Goal: Task Accomplishment & Management: Use online tool/utility

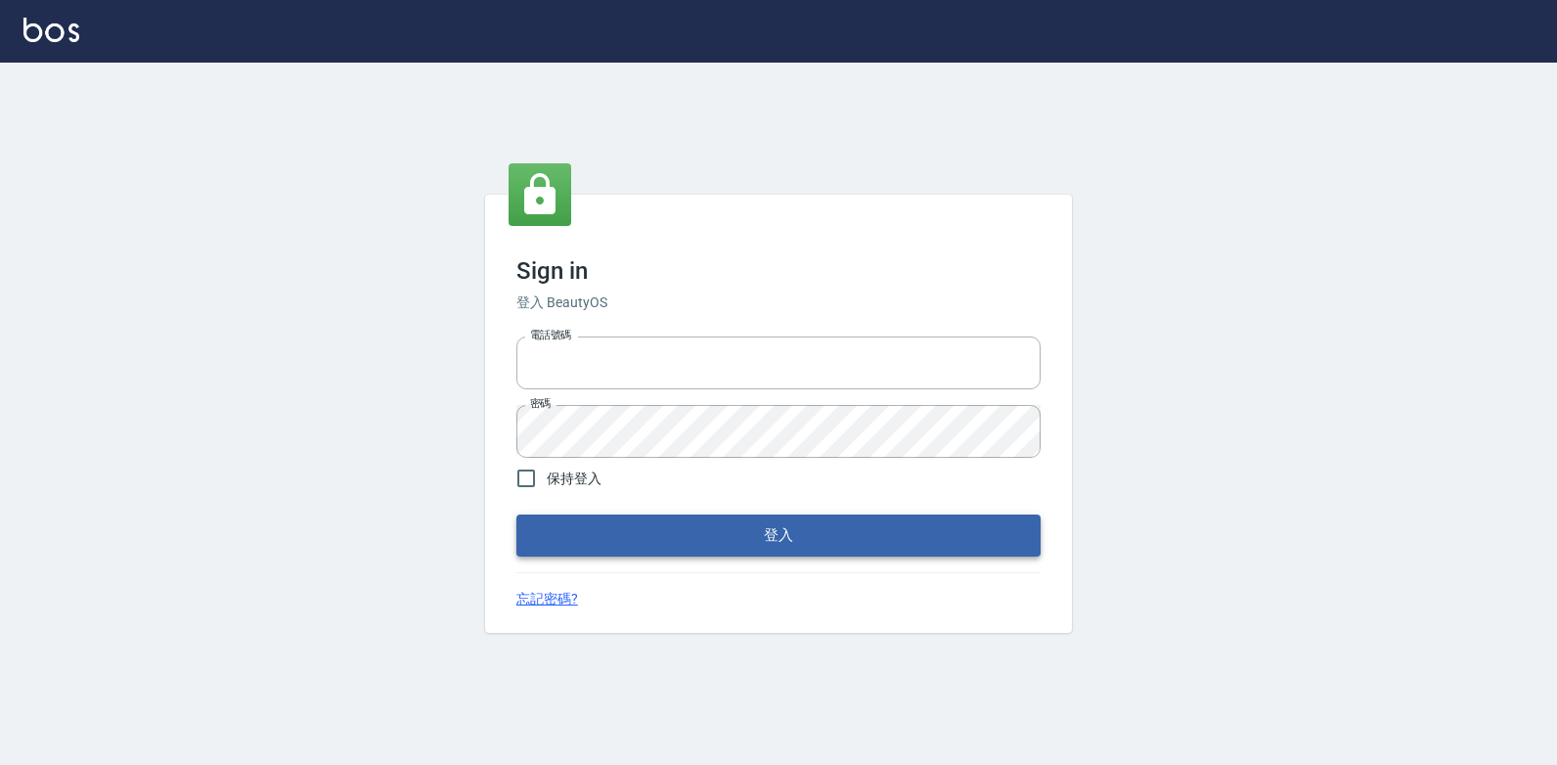
type input "047265856"
click at [669, 537] on button "登入" at bounding box center [779, 535] width 524 height 41
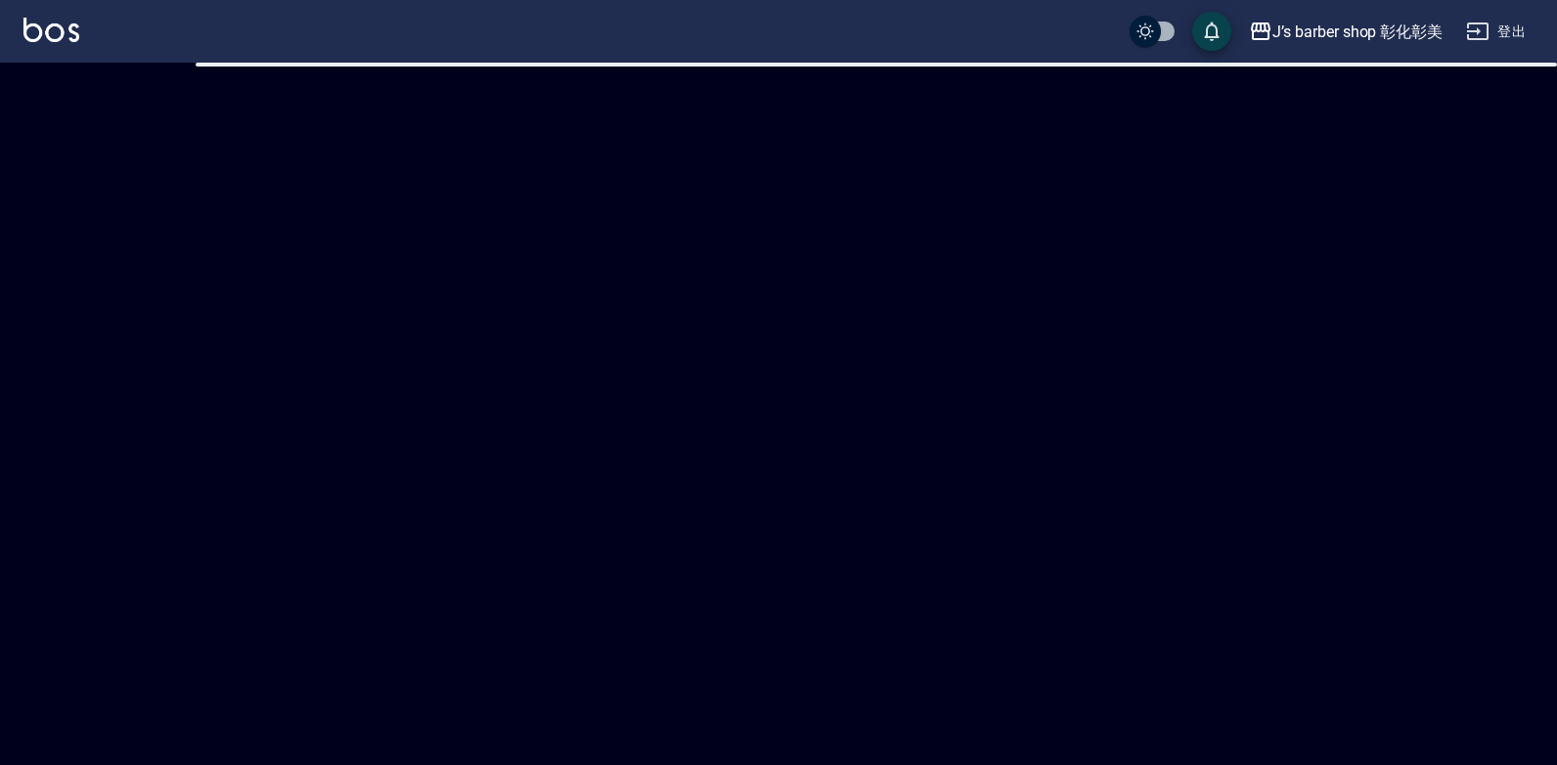
checkbox input "true"
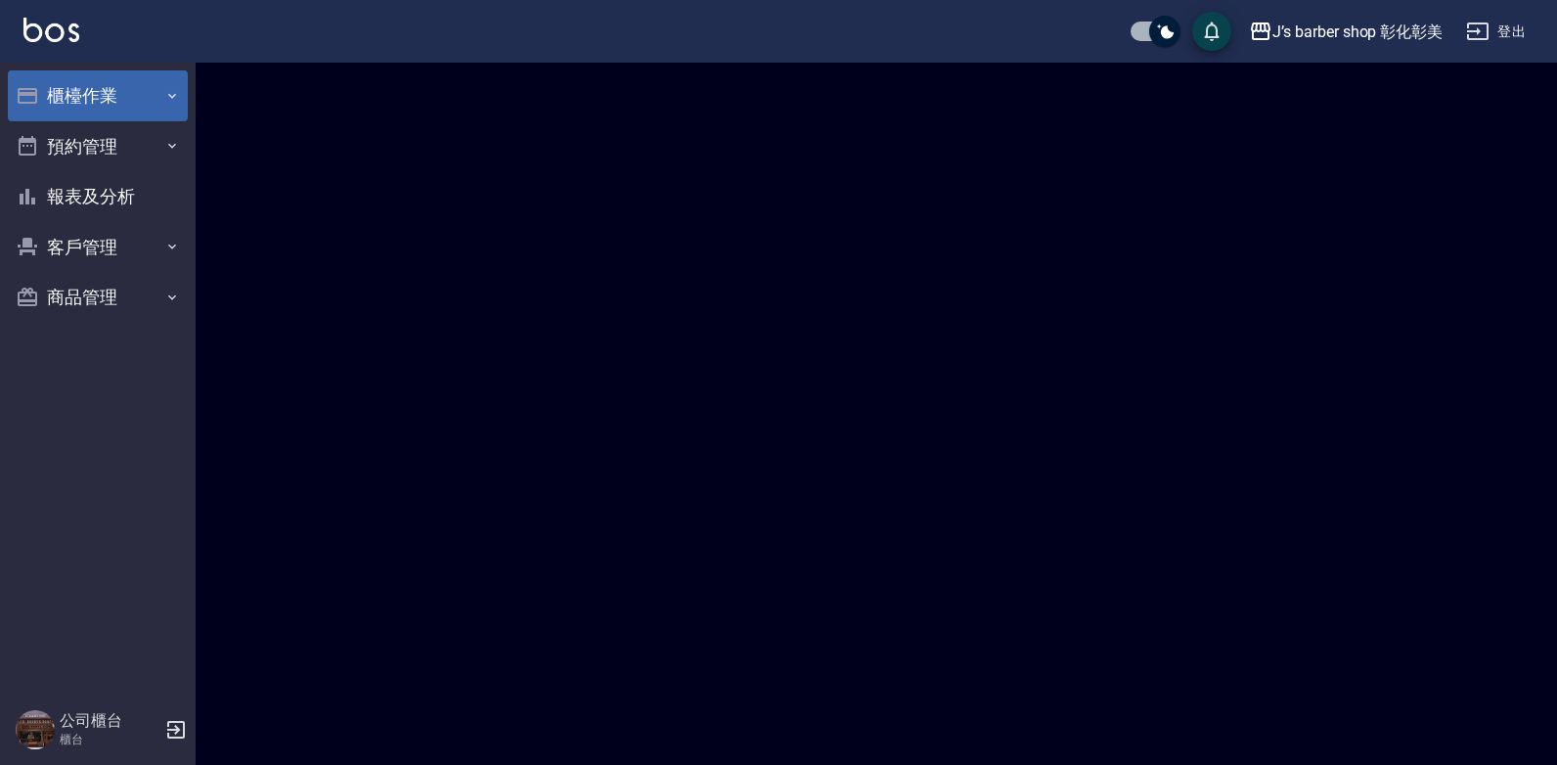
click at [145, 84] on button "櫃檯作業" at bounding box center [98, 95] width 180 height 51
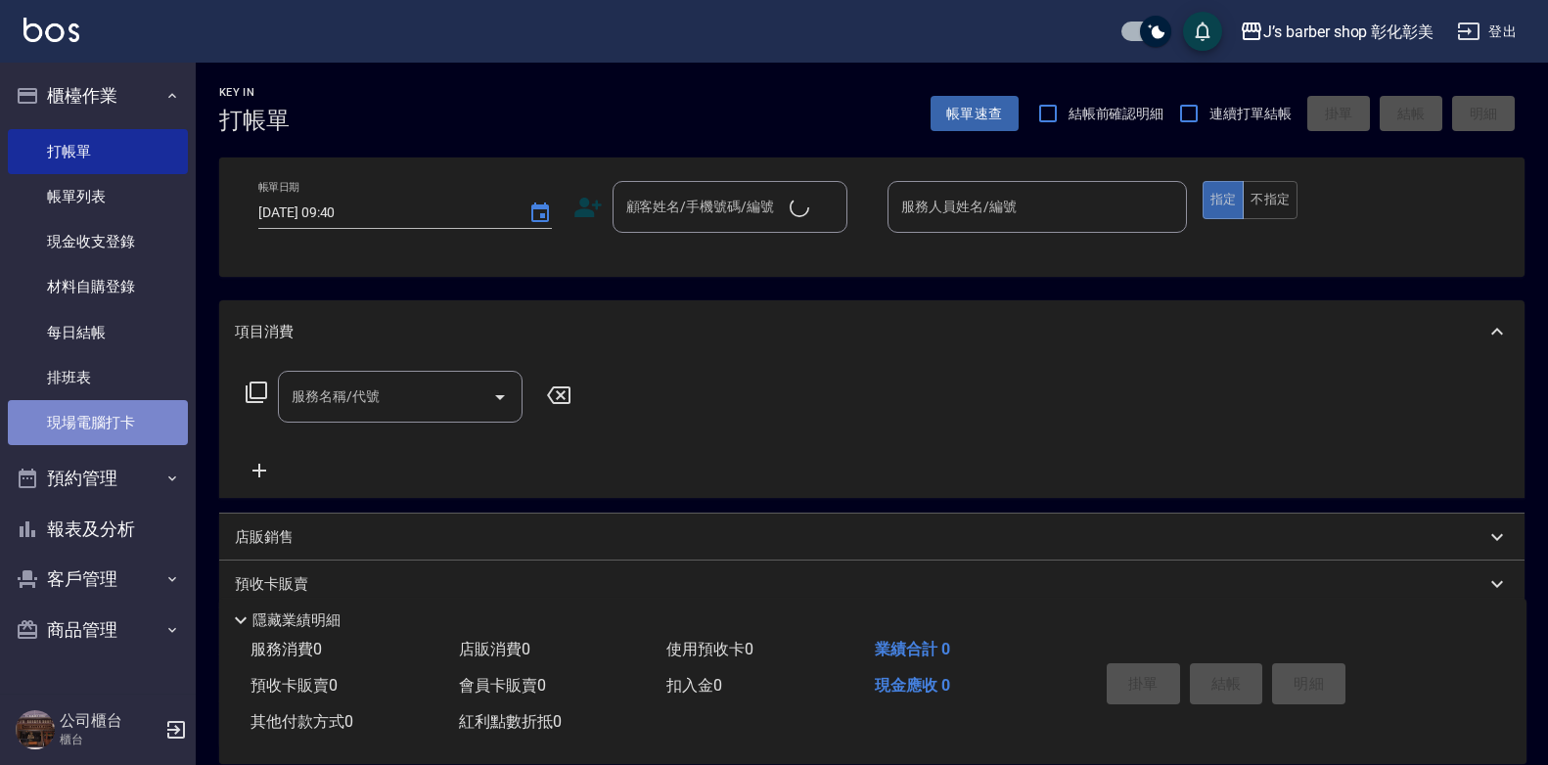
click at [115, 431] on link "現場電腦打卡" at bounding box center [98, 422] width 180 height 45
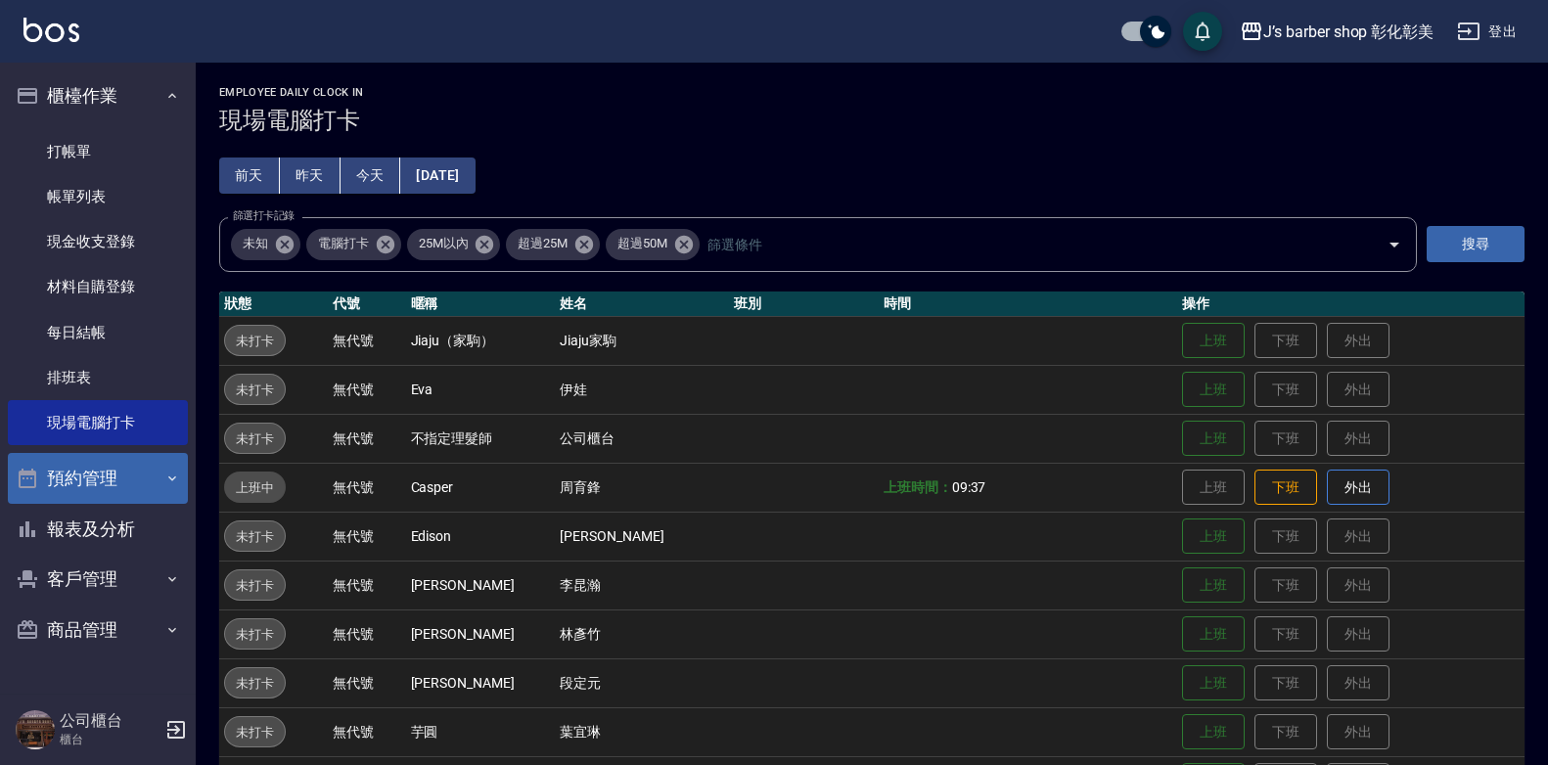
click at [85, 470] on button "預約管理" at bounding box center [98, 478] width 180 height 51
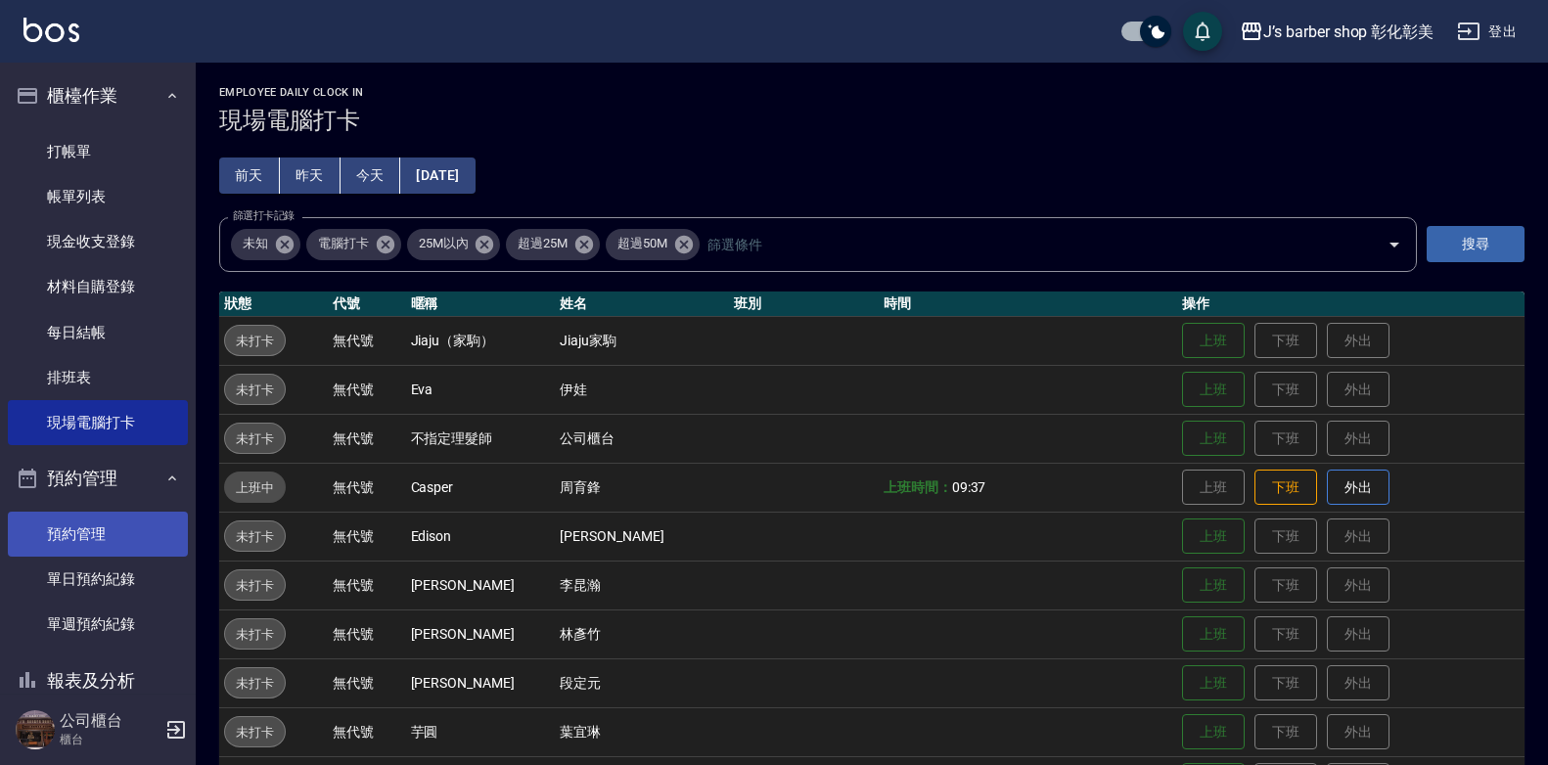
click at [111, 532] on link "預約管理" at bounding box center [98, 534] width 180 height 45
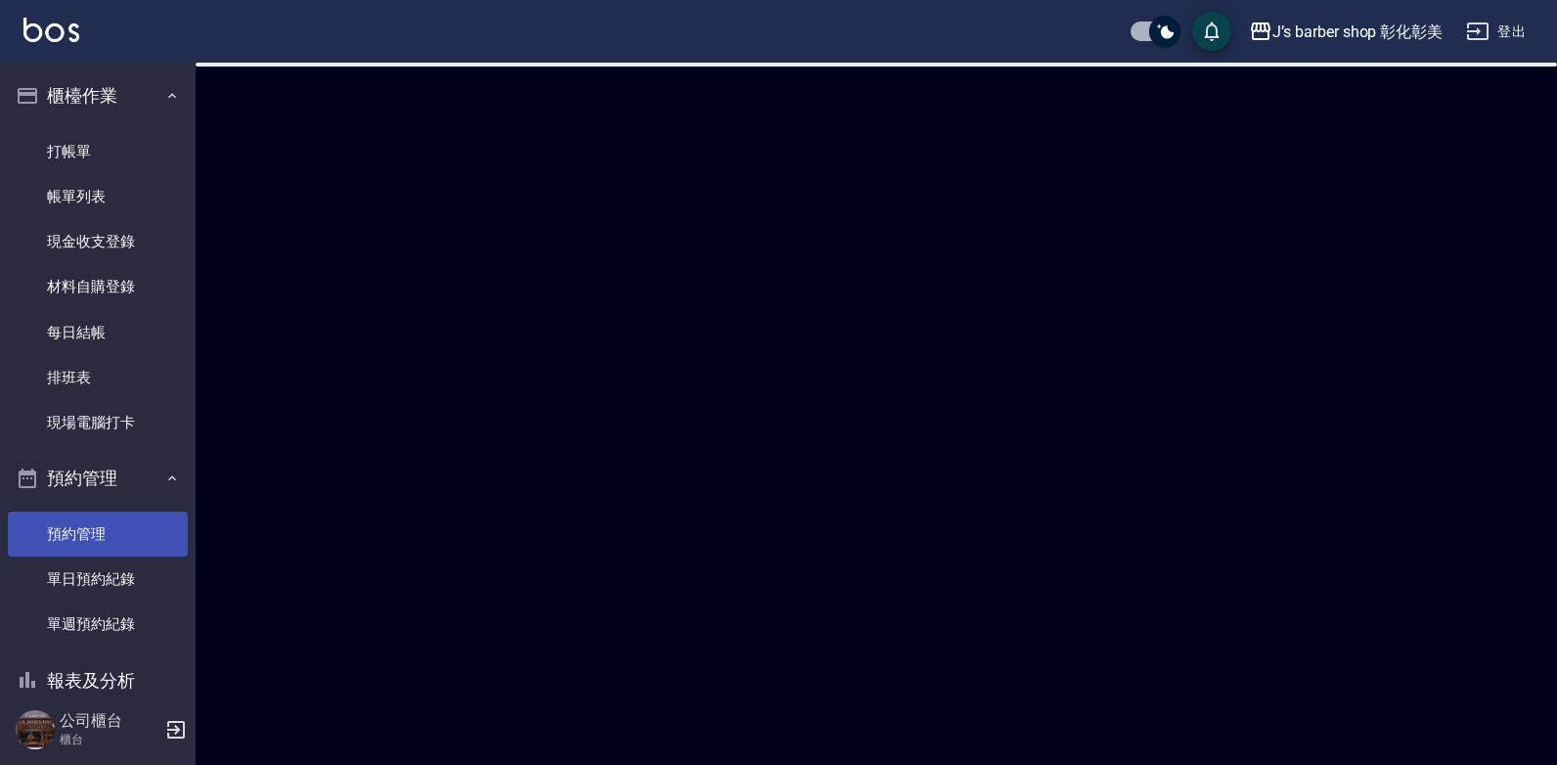
click at [111, 532] on link "預約管理" at bounding box center [98, 534] width 180 height 45
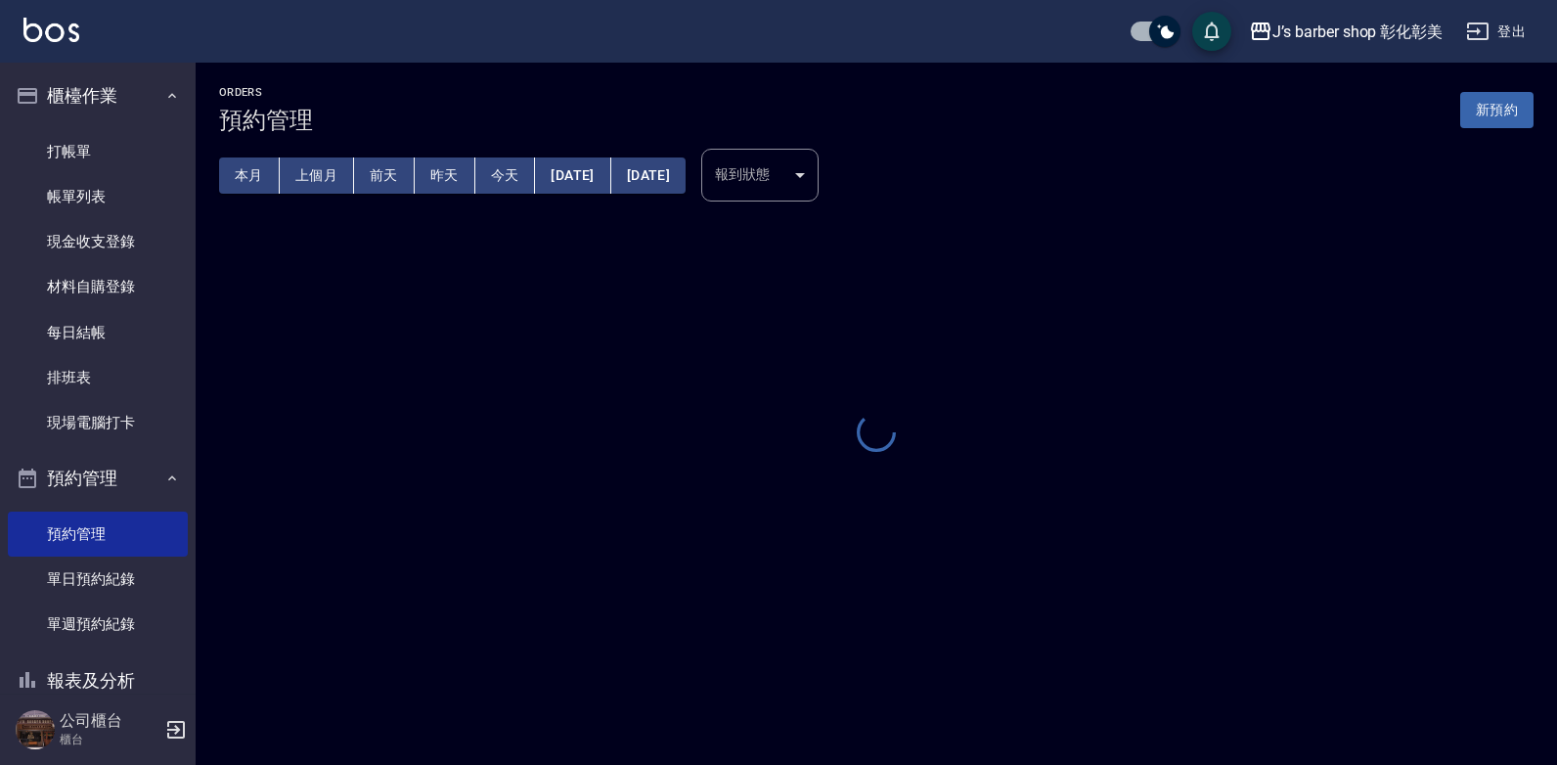
click at [517, 179] on button "今天" at bounding box center [505, 176] width 61 height 36
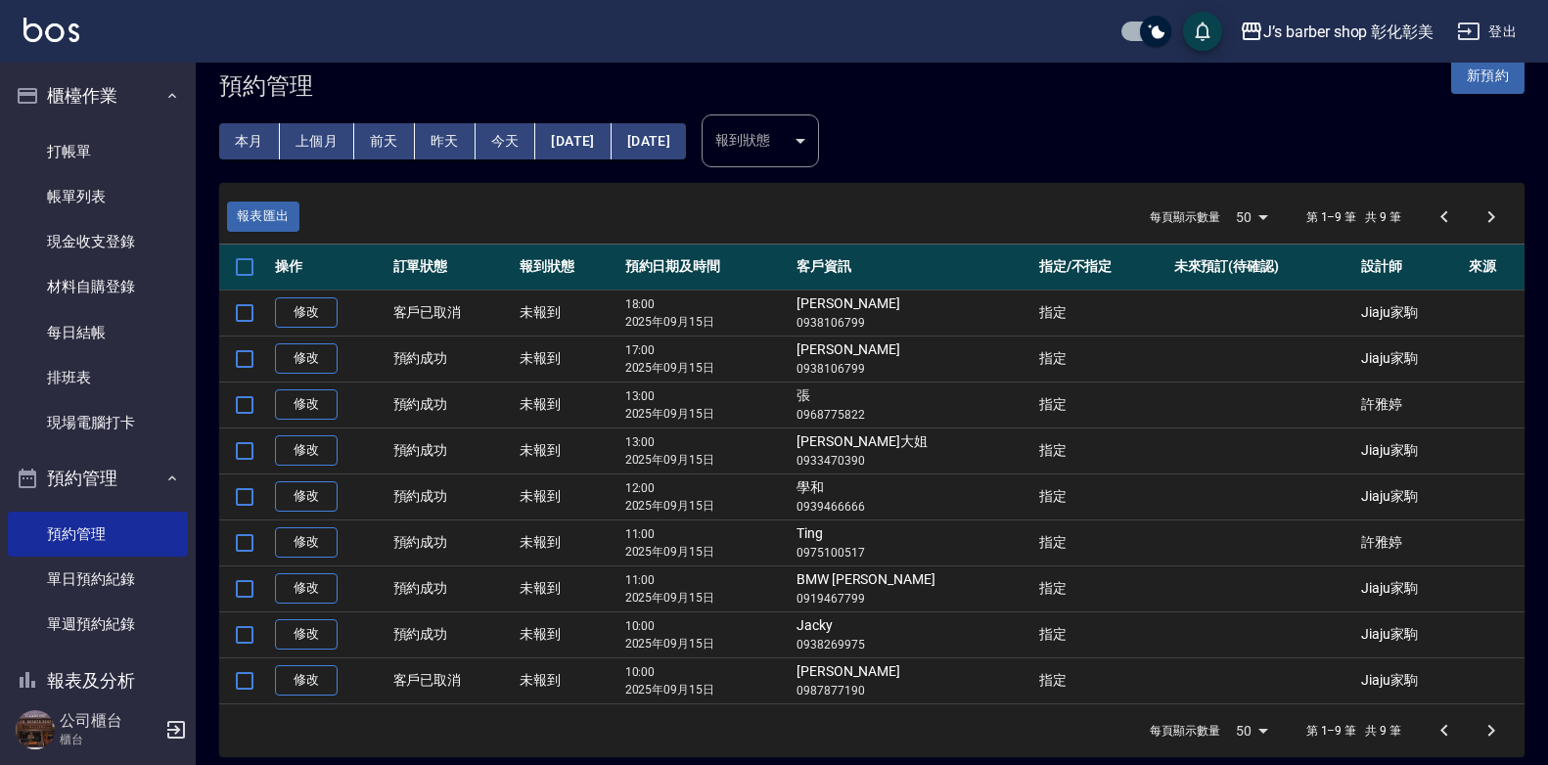
scroll to position [50, 0]
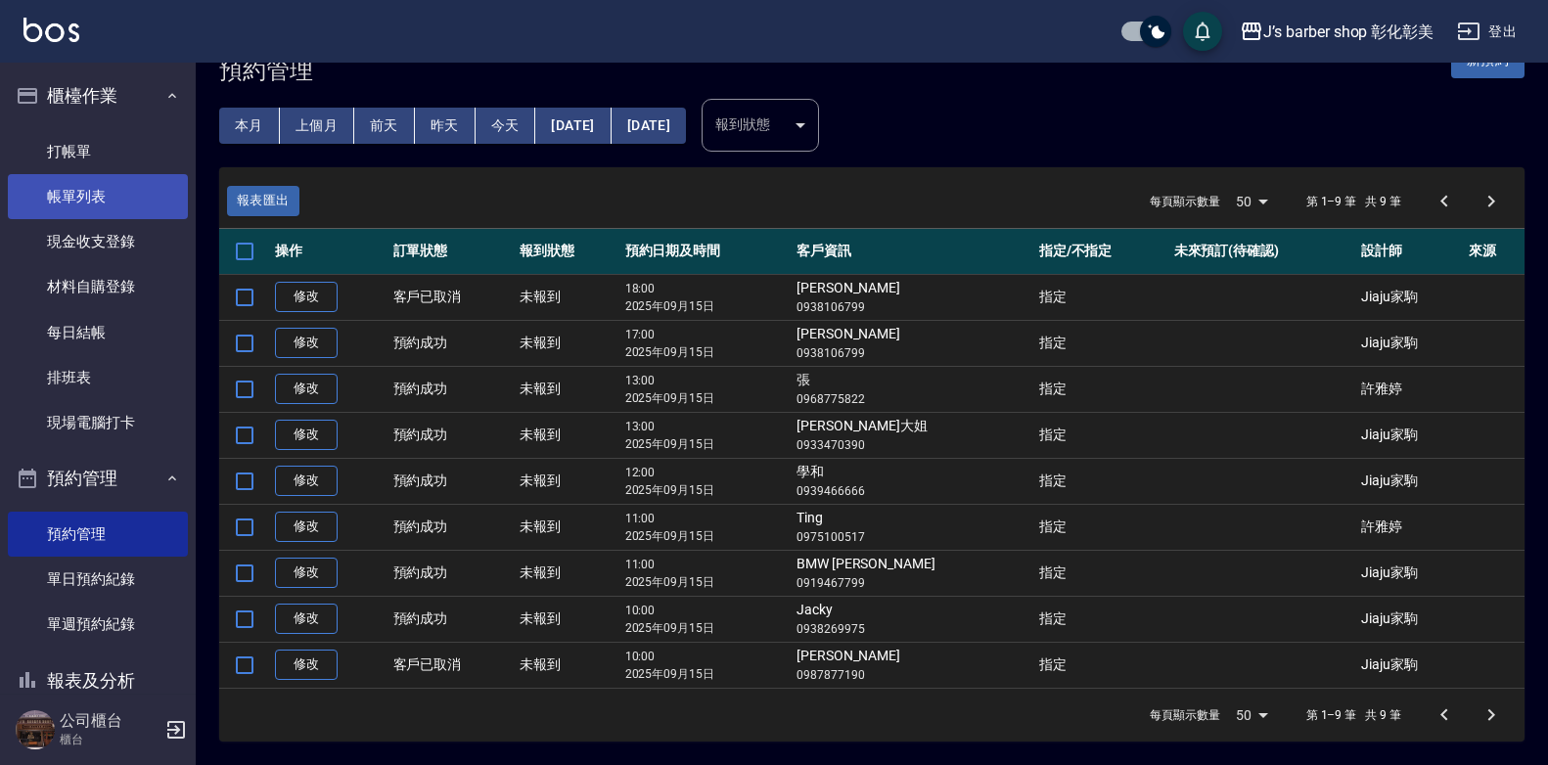
click at [68, 190] on link "帳單列表" at bounding box center [98, 196] width 180 height 45
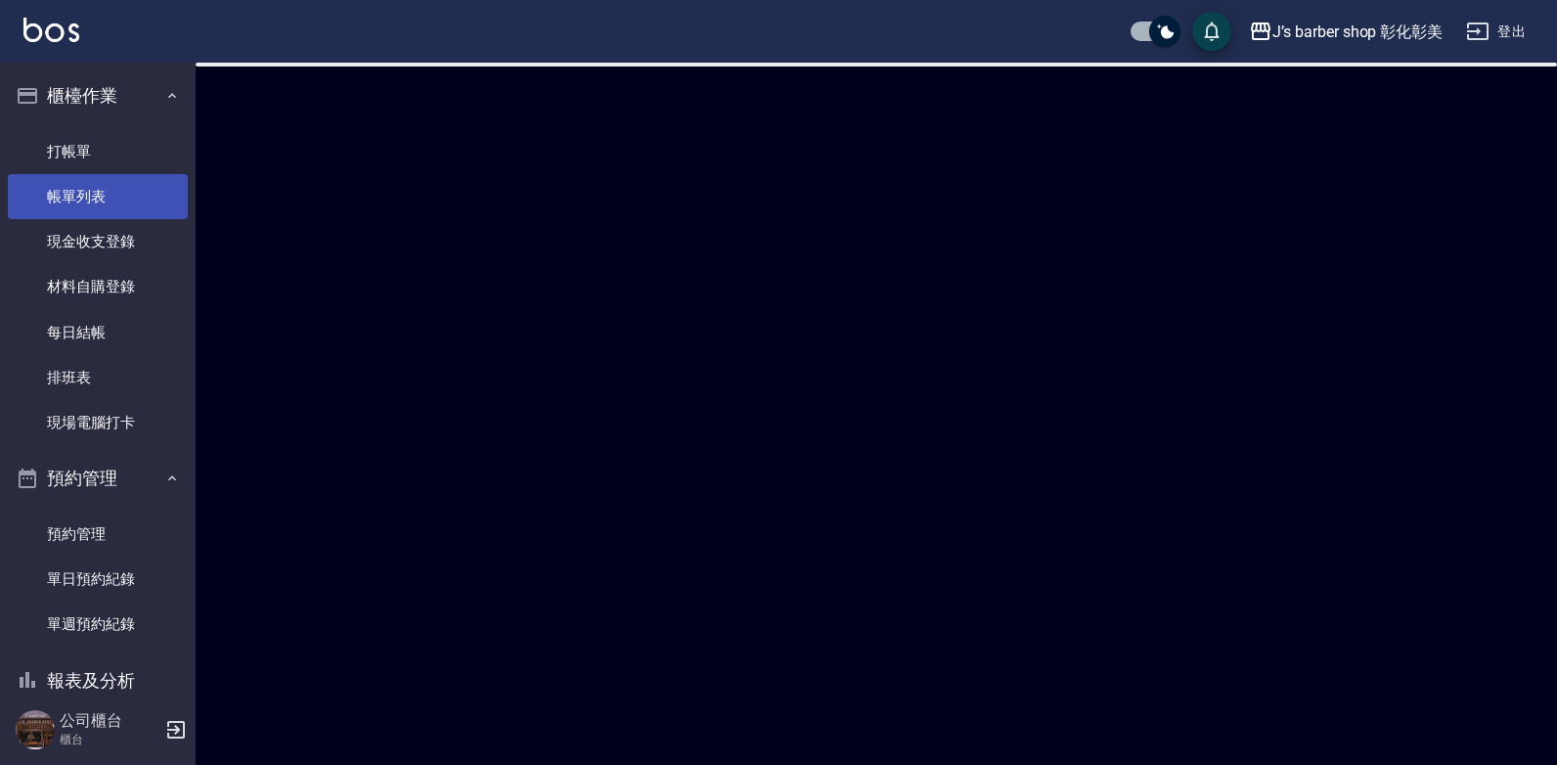
click at [68, 190] on link "帳單列表" at bounding box center [98, 196] width 180 height 45
